Goal: Check status: Check status

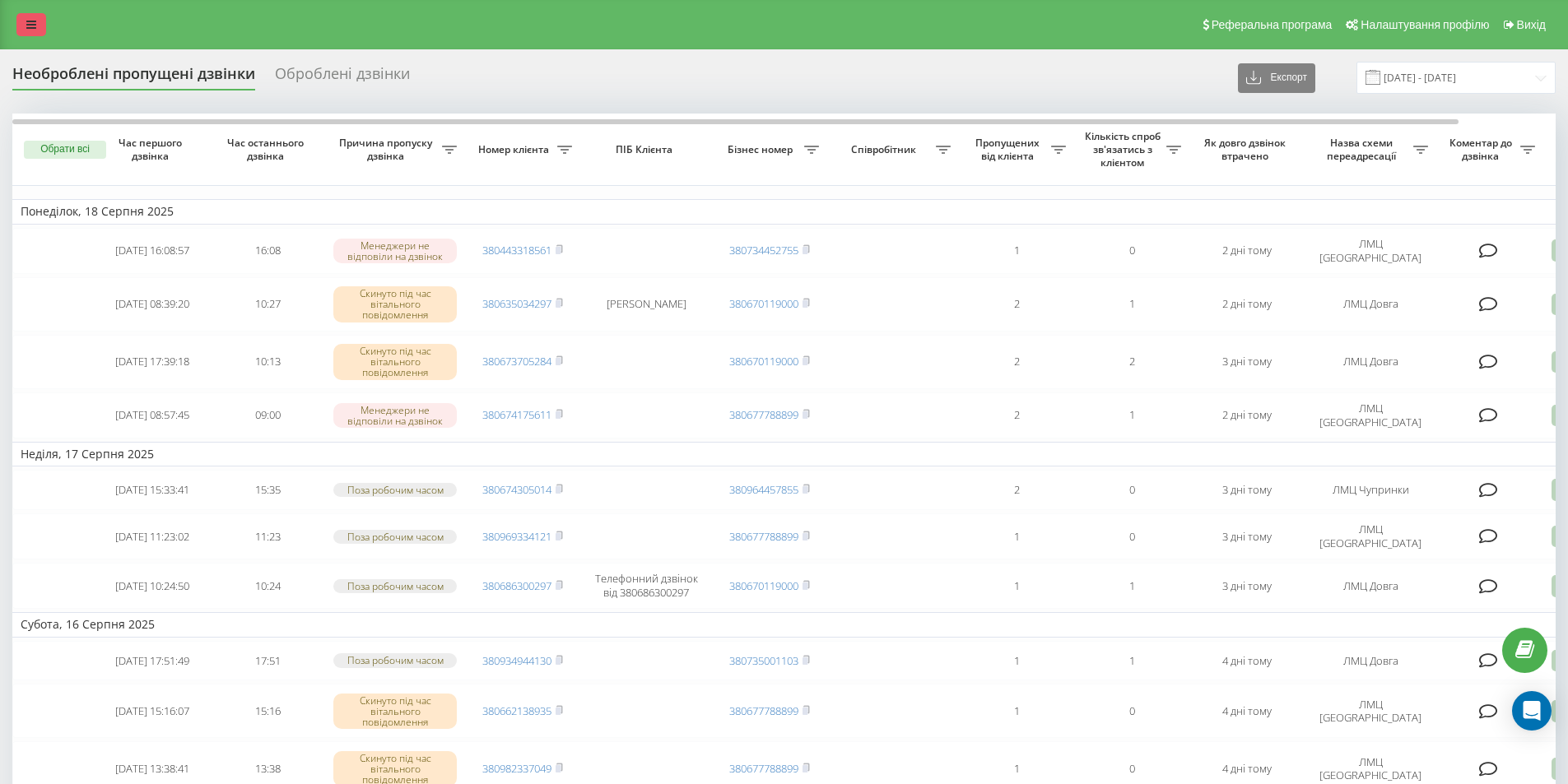
click at [37, 26] on link at bounding box center [31, 24] width 29 height 23
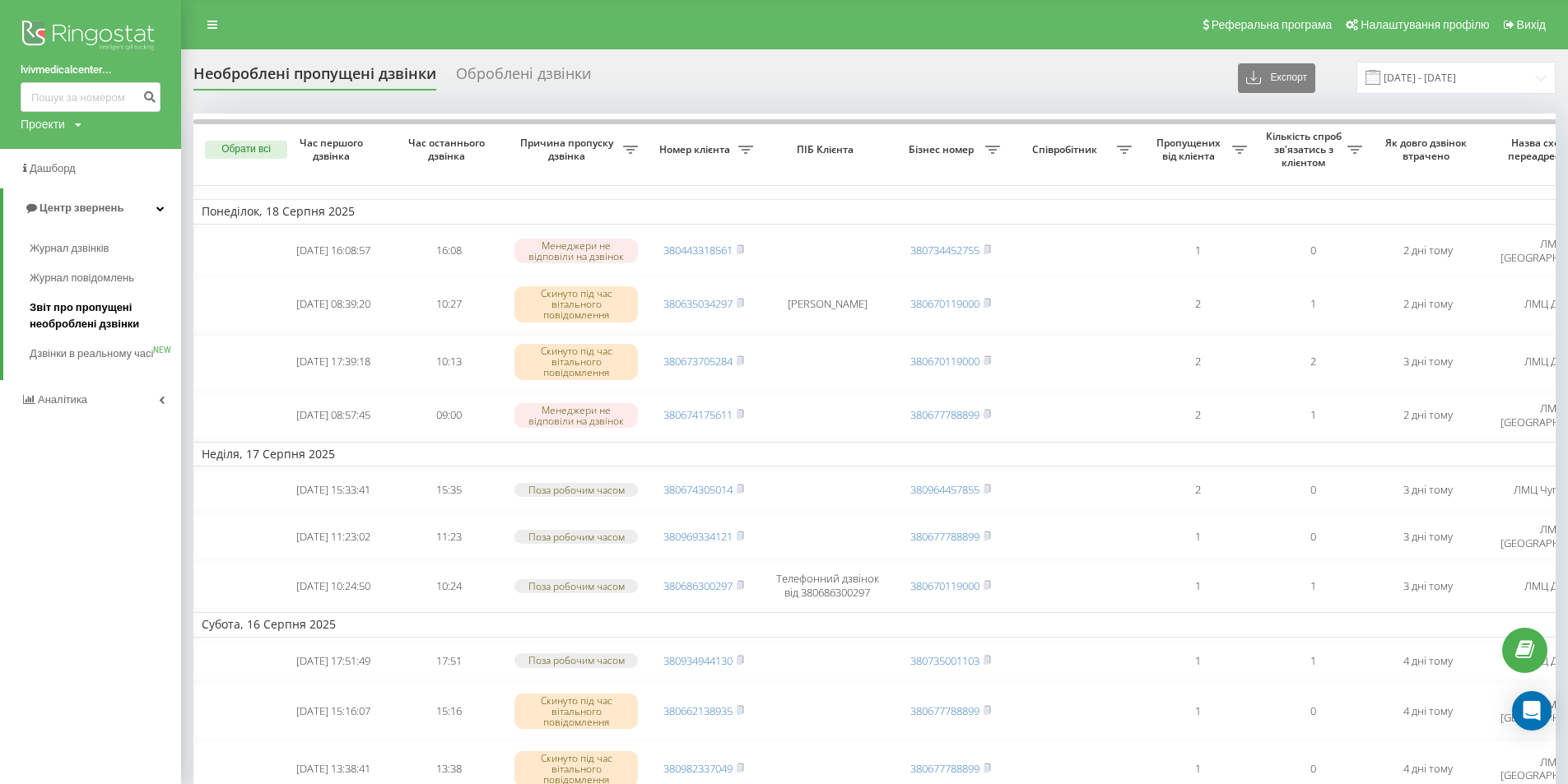
click at [48, 302] on span "Звіт про пропущені необроблені дзвінки" at bounding box center [101, 316] width 144 height 33
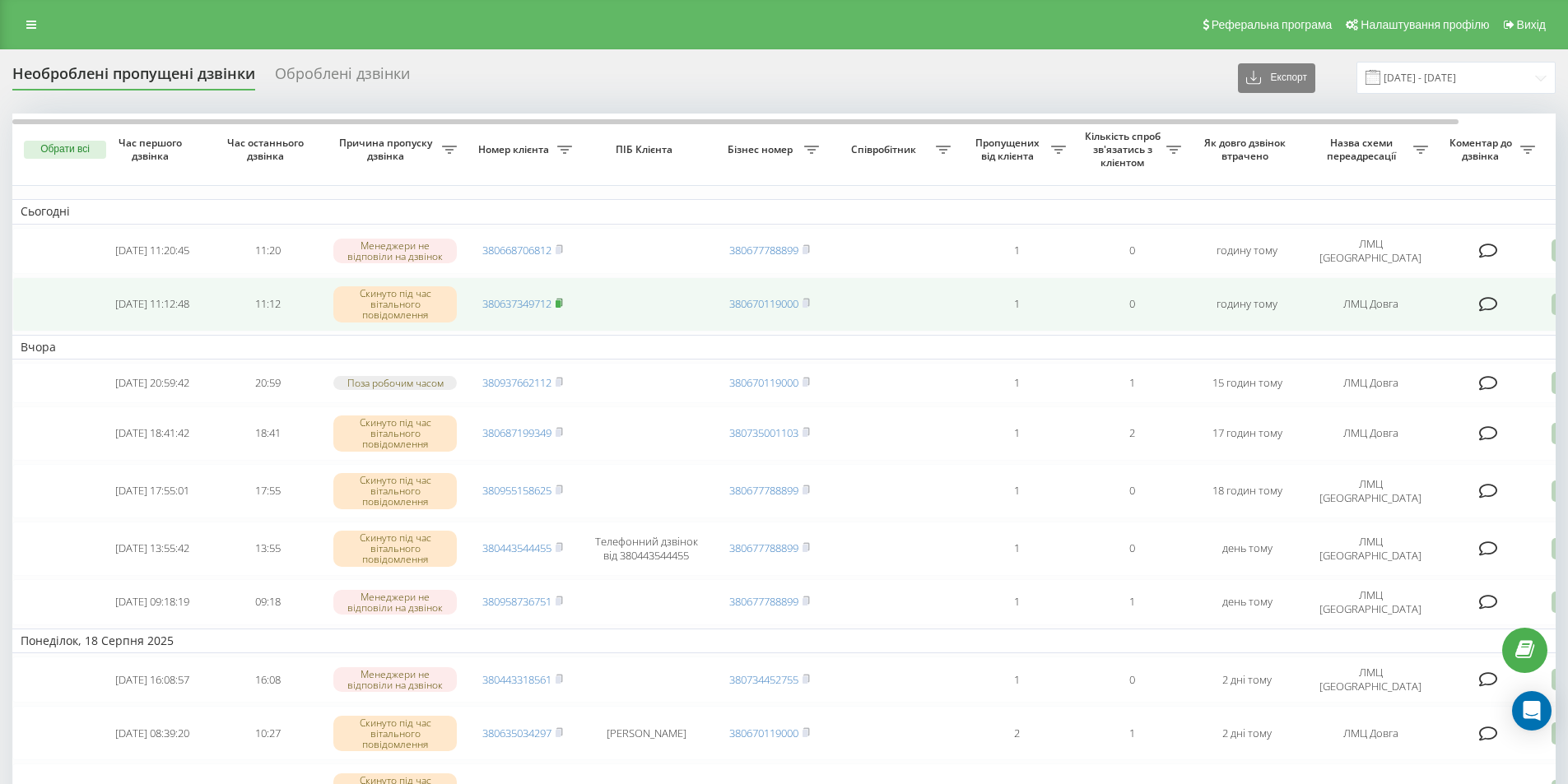
click at [557, 301] on icon at bounding box center [560, 302] width 7 height 10
click at [560, 301] on rect at bounding box center [558, 304] width 5 height 7
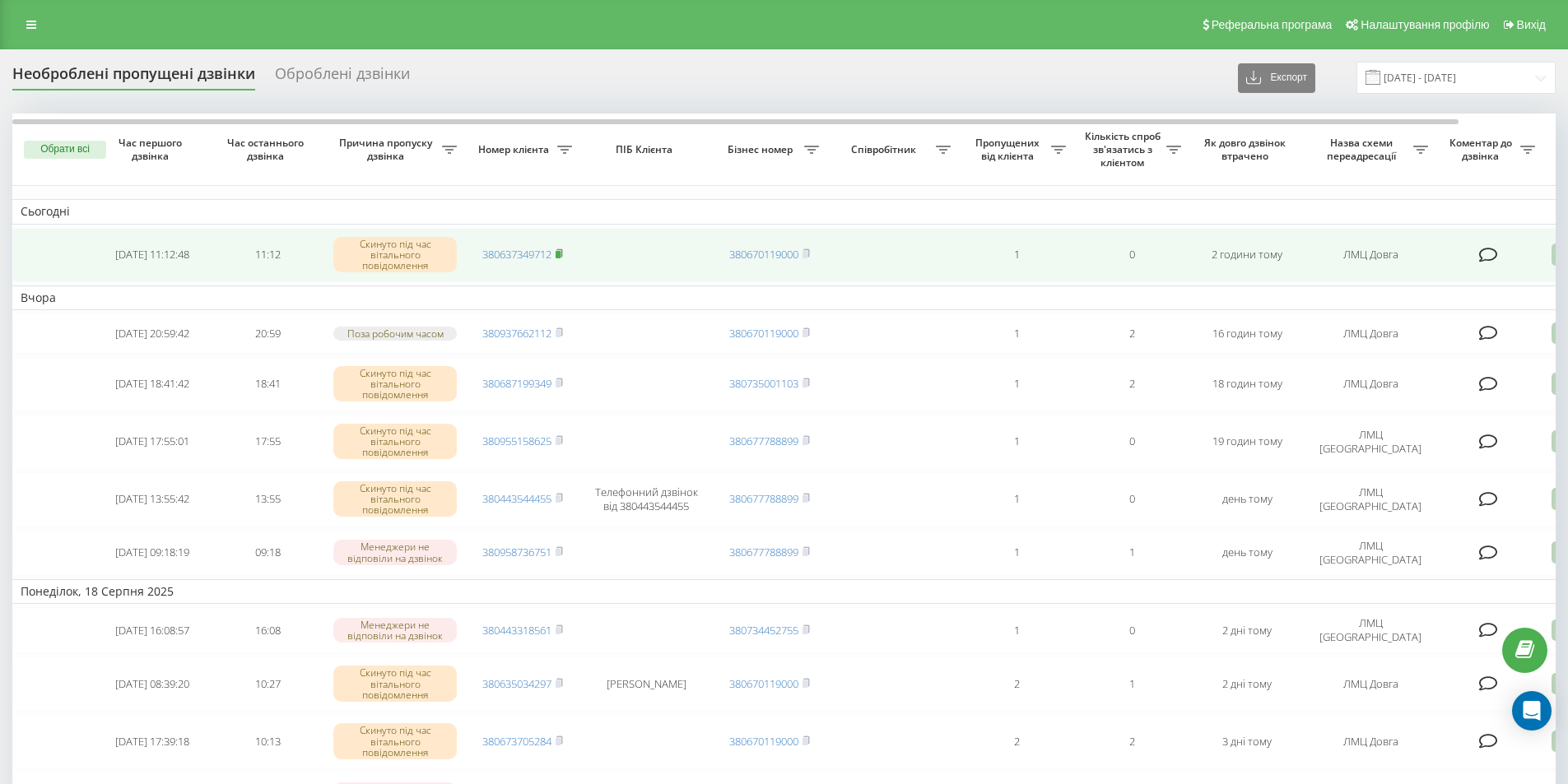
click at [563, 249] on icon at bounding box center [560, 253] width 7 height 10
